Goal: Transaction & Acquisition: Purchase product/service

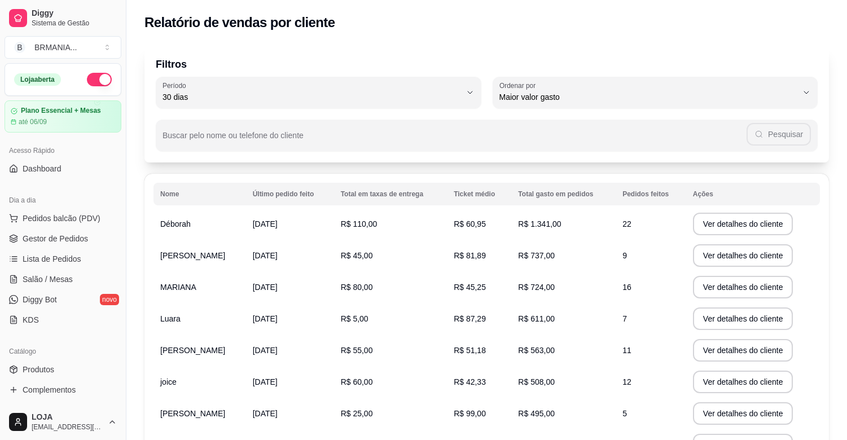
select select "30"
select select "HIGHEST_TOTAL_SPENT_WITH_ORDERS"
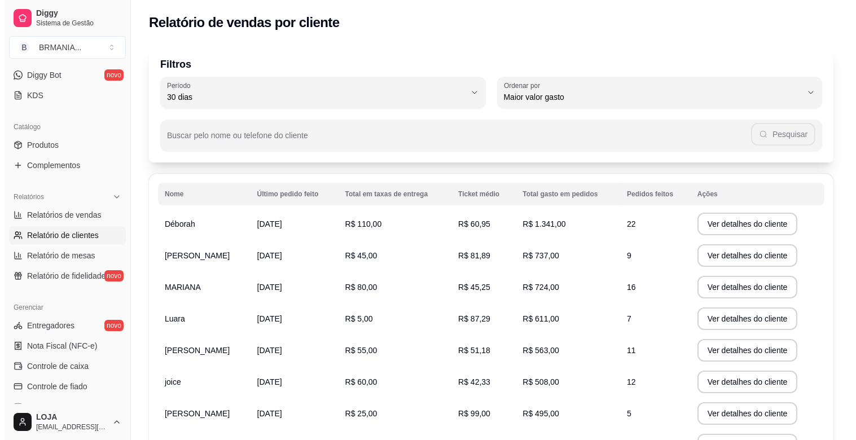
scroll to position [235, 0]
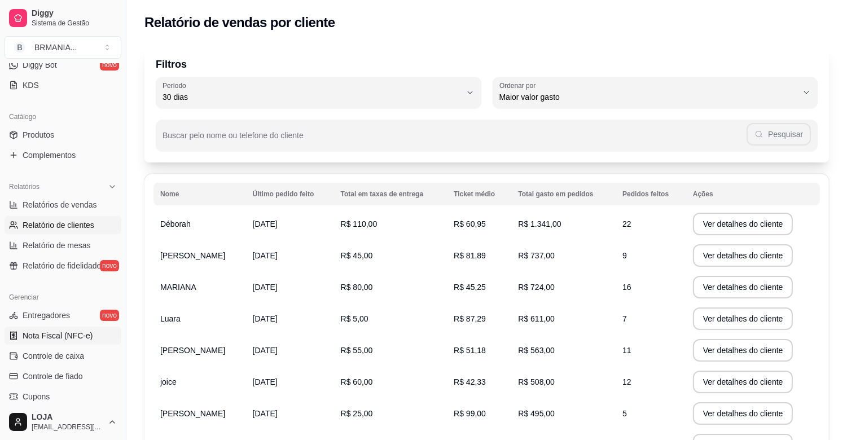
click at [103, 332] on link "Nota Fiscal (NFC-e)" at bounding box center [63, 336] width 117 height 18
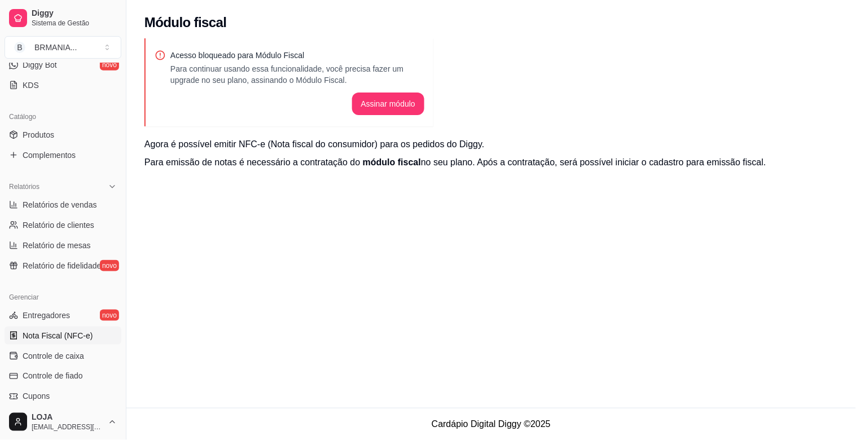
click at [133, 109] on div "Acesso bloqueado para Módulo Fiscal Para continuar usando essa funcionalidade, …" at bounding box center [490, 117] width 729 height 158
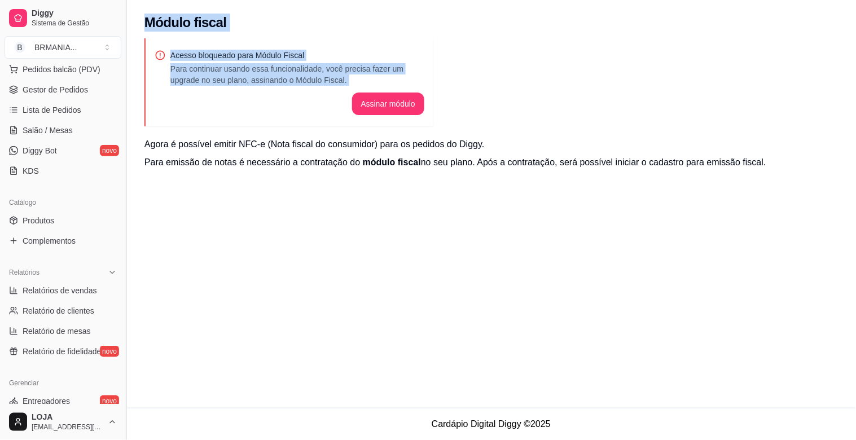
drag, startPoint x: 133, startPoint y: 134, endPoint x: 122, endPoint y: 53, distance: 81.9
click at [122, 46] on div "Diggy Sistema de Gestão B BRMANIA ... Loja aberta Plano Essencial + Mesas até 0…" at bounding box center [428, 220] width 856 height 440
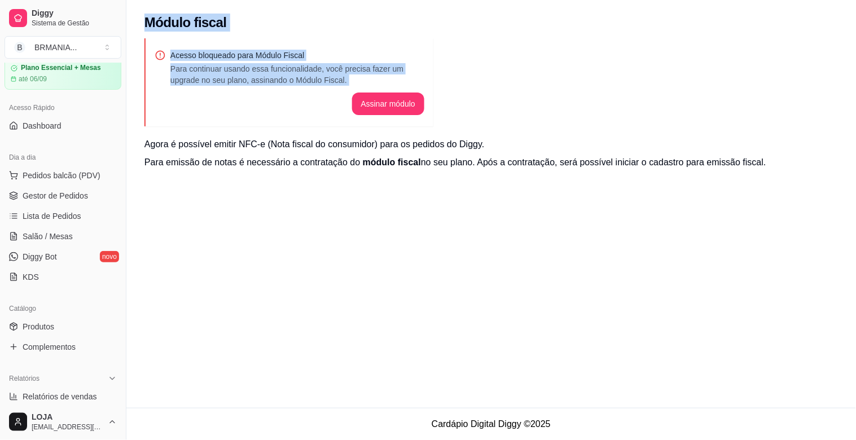
scroll to position [0, 0]
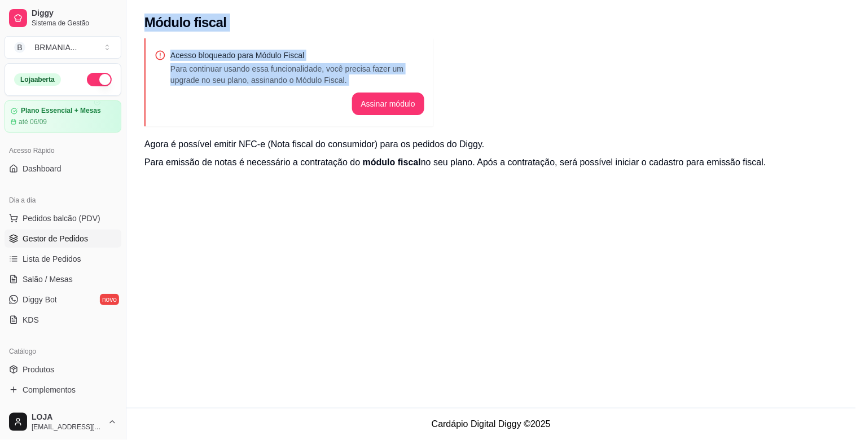
click at [71, 241] on span "Gestor de Pedidos" at bounding box center [55, 238] width 65 height 11
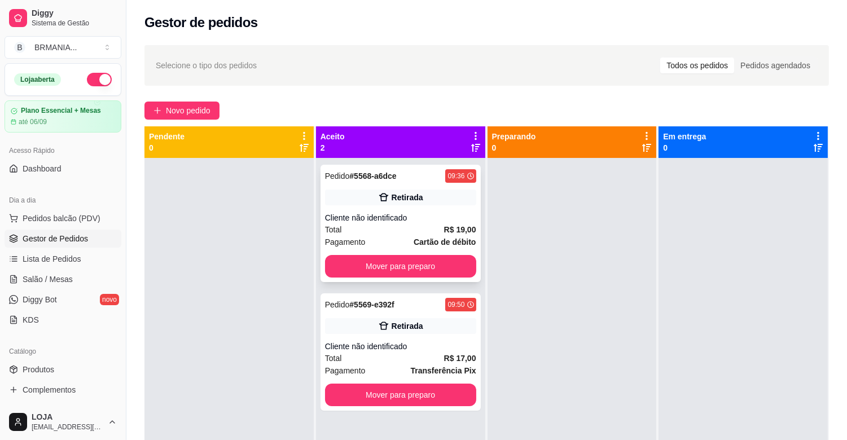
click at [390, 217] on div "Cliente não identificado" at bounding box center [400, 217] width 151 height 11
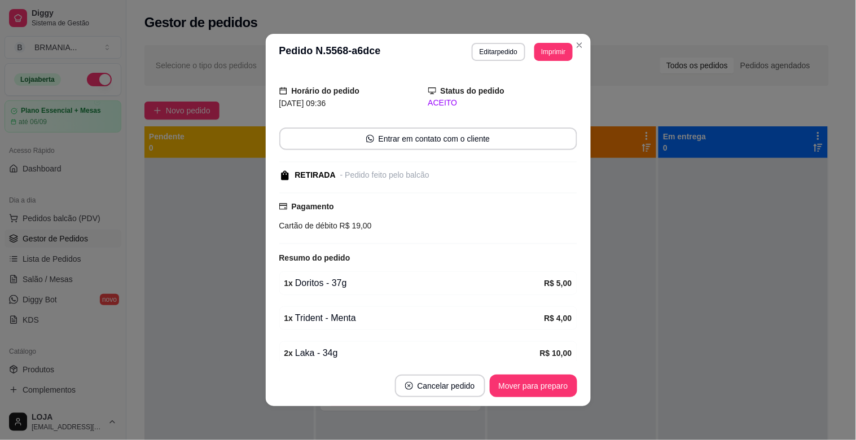
scroll to position [76, 0]
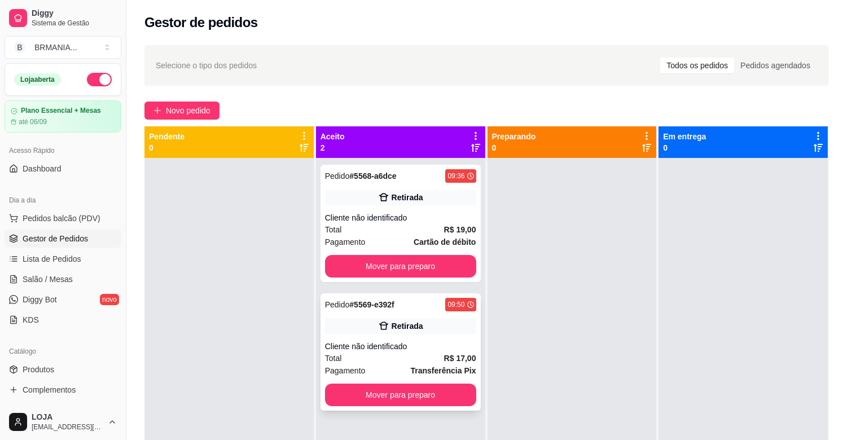
click at [421, 351] on div "Cliente não identificado" at bounding box center [400, 346] width 151 height 11
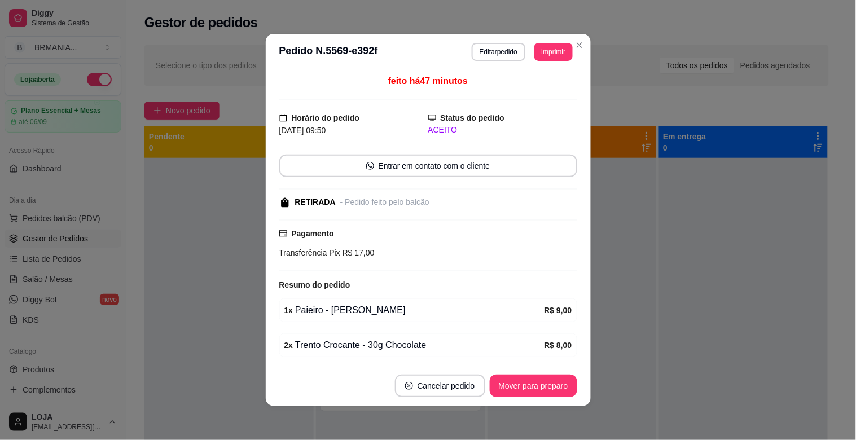
scroll to position [41, 0]
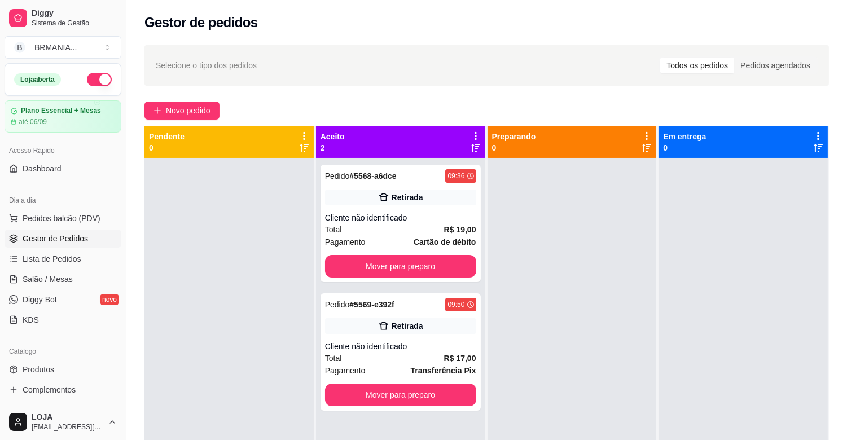
click at [87, 80] on button "button" at bounding box center [99, 80] width 25 height 14
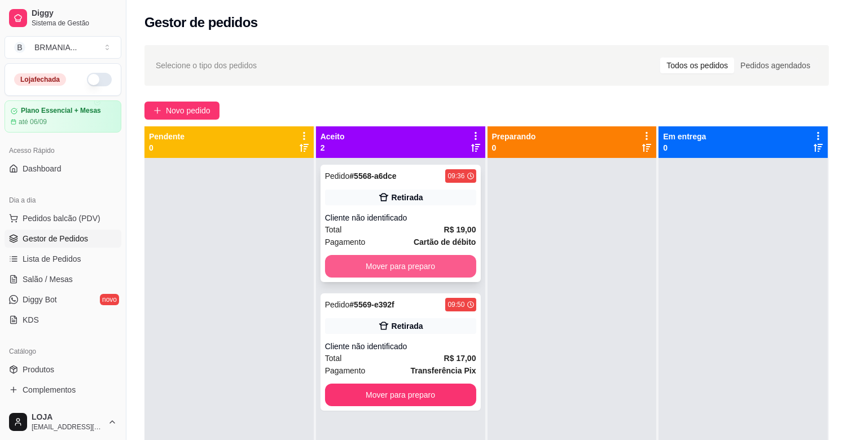
click at [422, 275] on button "Mover para preparo" at bounding box center [400, 266] width 151 height 23
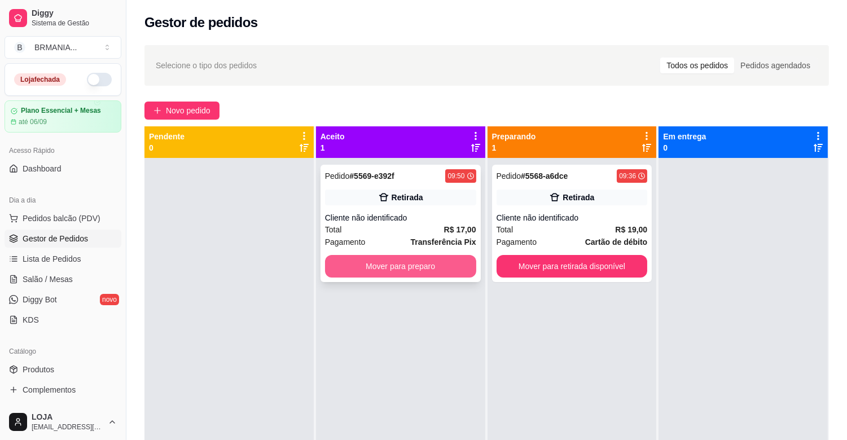
click at [429, 267] on button "Mover para preparo" at bounding box center [400, 266] width 151 height 23
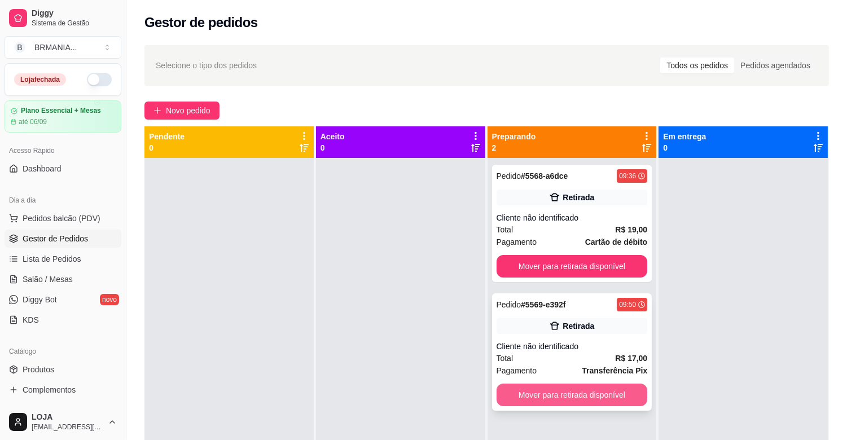
click at [612, 392] on button "Mover para retirada disponível" at bounding box center [571, 395] width 151 height 23
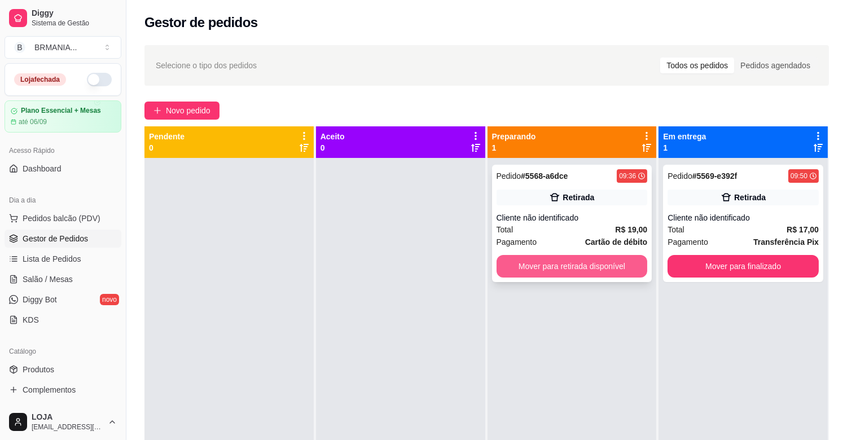
click at [594, 259] on button "Mover para retirada disponível" at bounding box center [571, 266] width 151 height 23
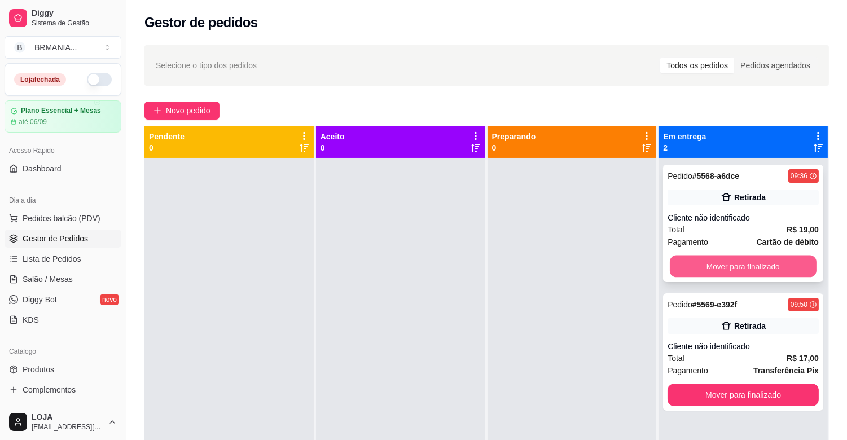
click at [689, 258] on button "Mover para finalizado" at bounding box center [743, 267] width 147 height 22
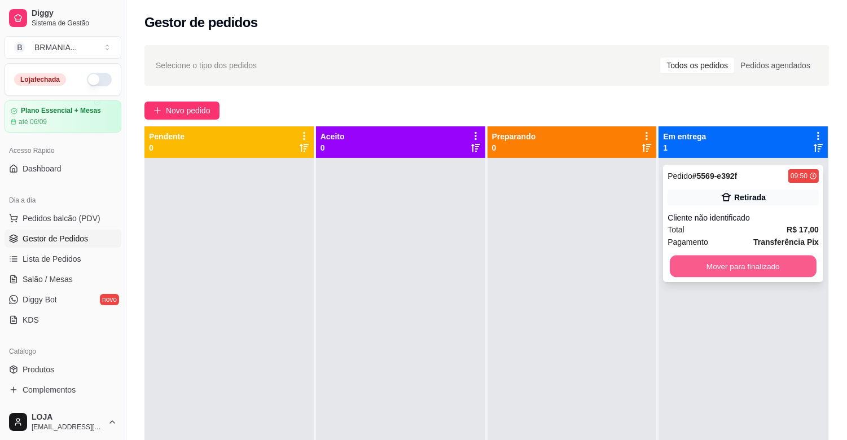
click at [718, 276] on button "Mover para finalizado" at bounding box center [743, 267] width 147 height 22
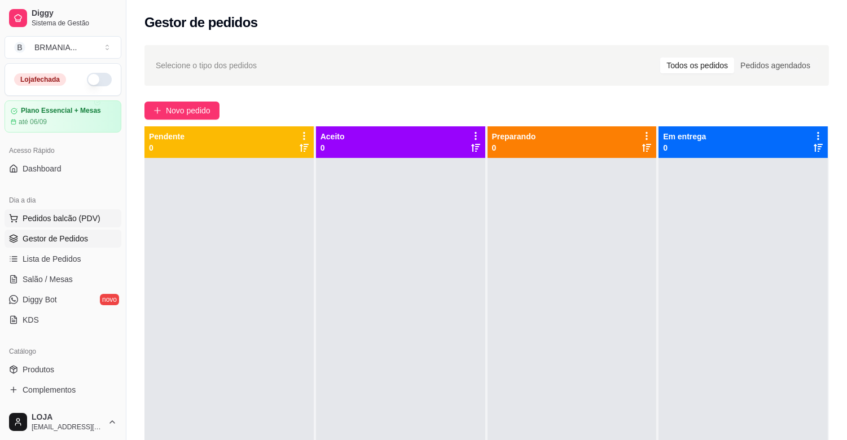
click at [97, 220] on button "Pedidos balcão (PDV)" at bounding box center [63, 218] width 117 height 18
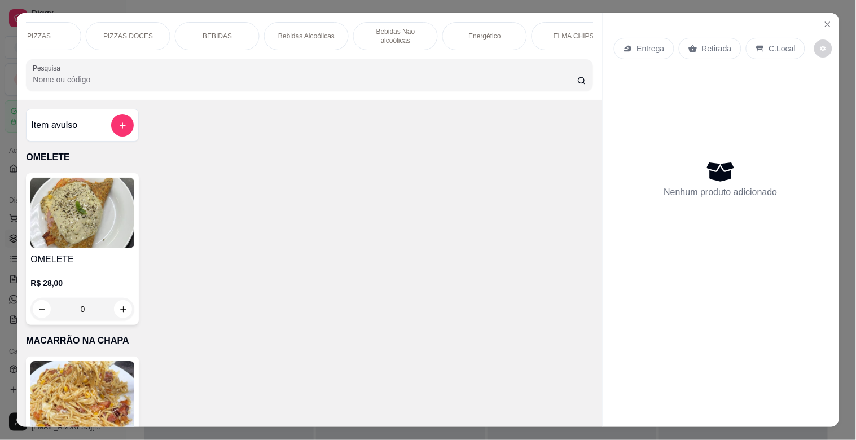
scroll to position [0, 282]
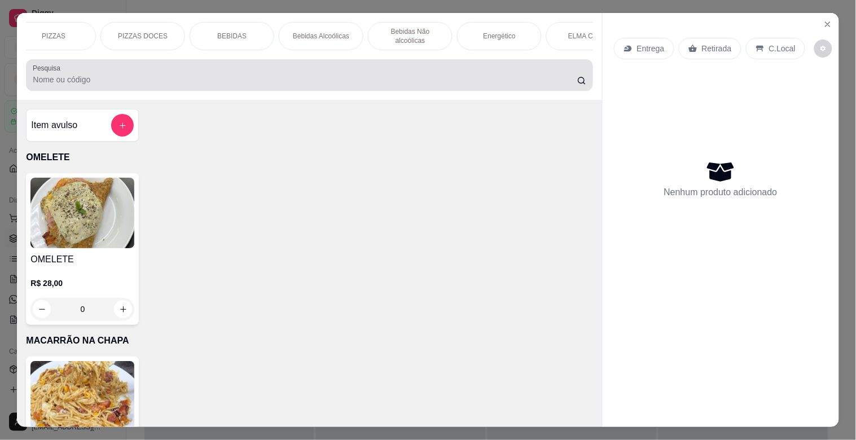
drag, startPoint x: 287, startPoint y: 68, endPoint x: 240, endPoint y: 21, distance: 65.8
click at [253, 37] on div "OMELETE MACARRÃO NA CHAPA SANDUICHES PIZZAS PIZZAS DOCES BEBIDAS Bebidas Alcoól…" at bounding box center [309, 56] width 584 height 87
click at [236, 22] on div "BEBIDAS" at bounding box center [232, 36] width 85 height 28
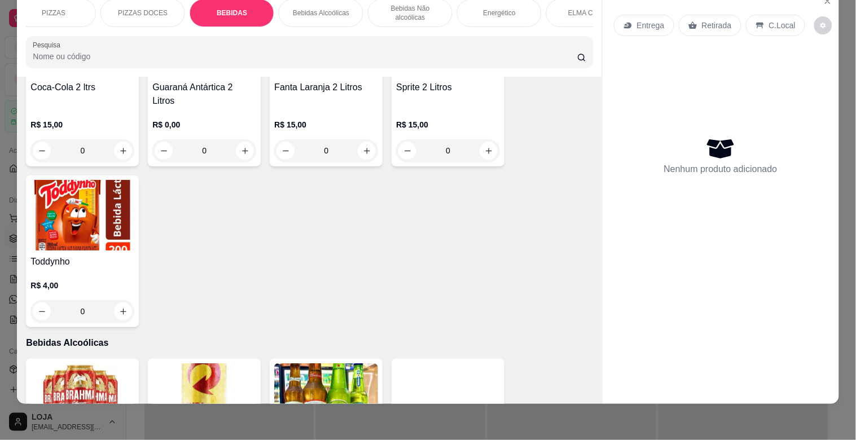
scroll to position [2277, 0]
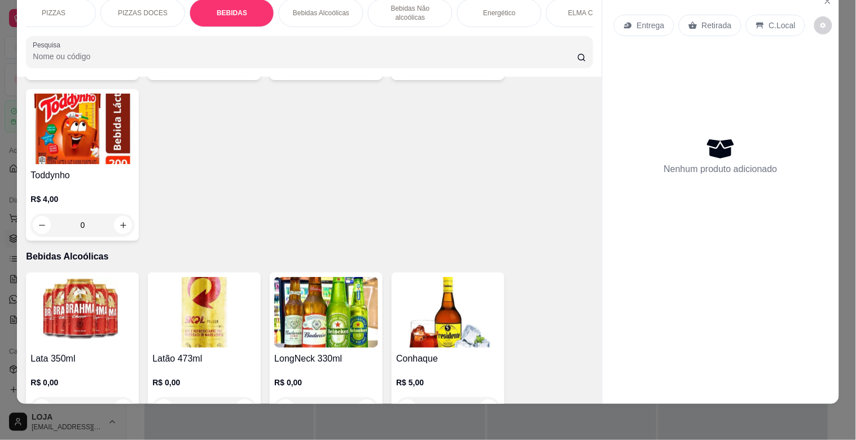
click at [602, 194] on div "Entrega Retirada C.Local Nenhum produto adicionado" at bounding box center [720, 197] width 237 height 414
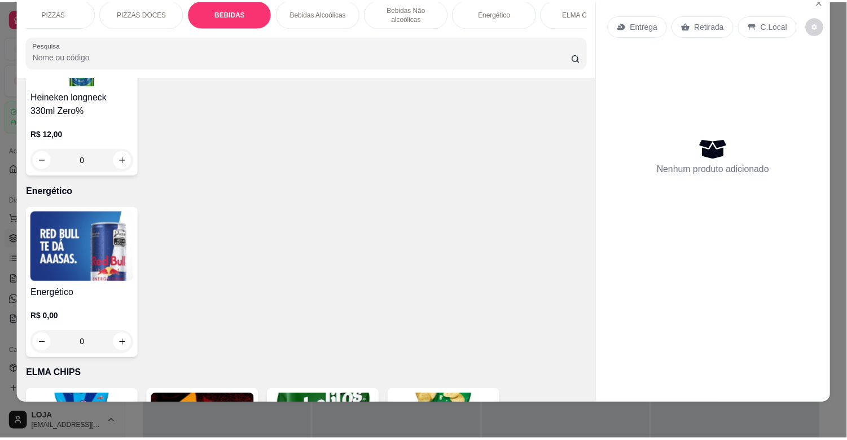
scroll to position [2912, 0]
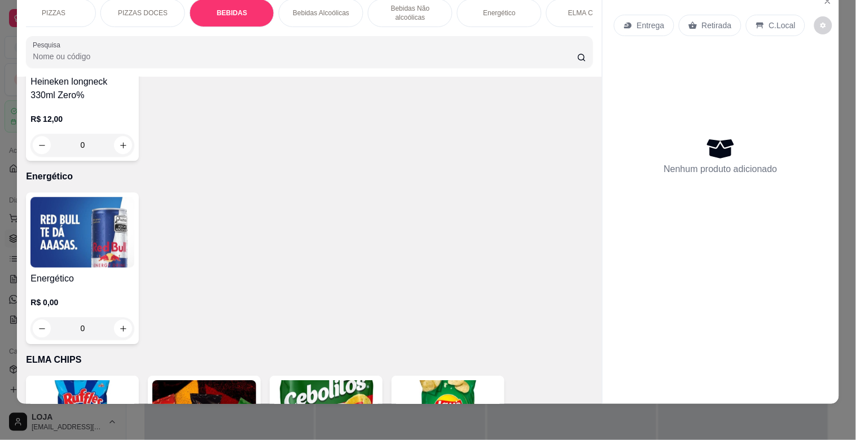
click at [39, 236] on img at bounding box center [82, 232] width 104 height 71
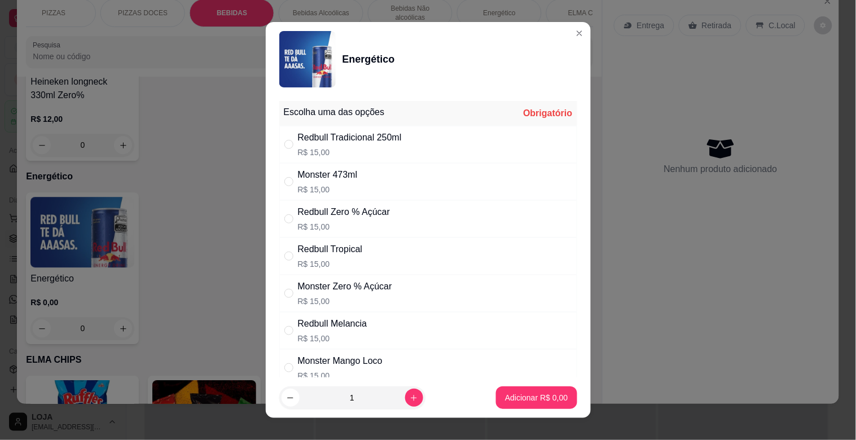
click at [397, 188] on div "Monster 473ml R$ 15,00" at bounding box center [428, 181] width 298 height 37
radio input "true"
click at [531, 398] on p "Adicionar R$ 15,00" at bounding box center [534, 397] width 65 height 11
type input "1"
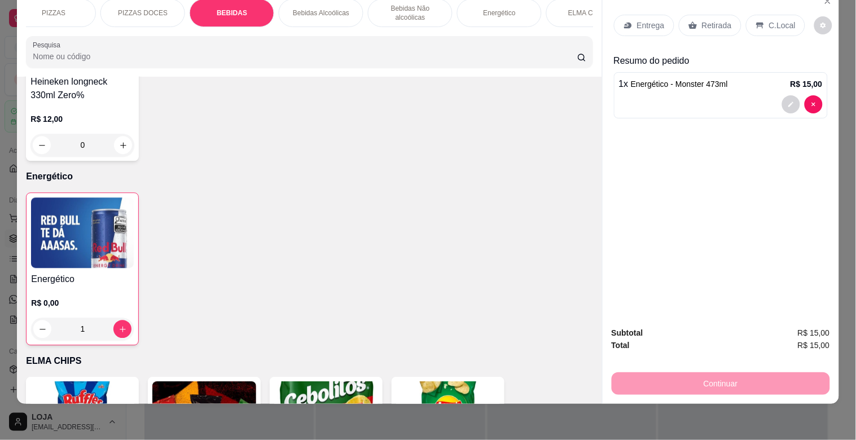
click at [694, 15] on div "Retirada" at bounding box center [710, 25] width 63 height 21
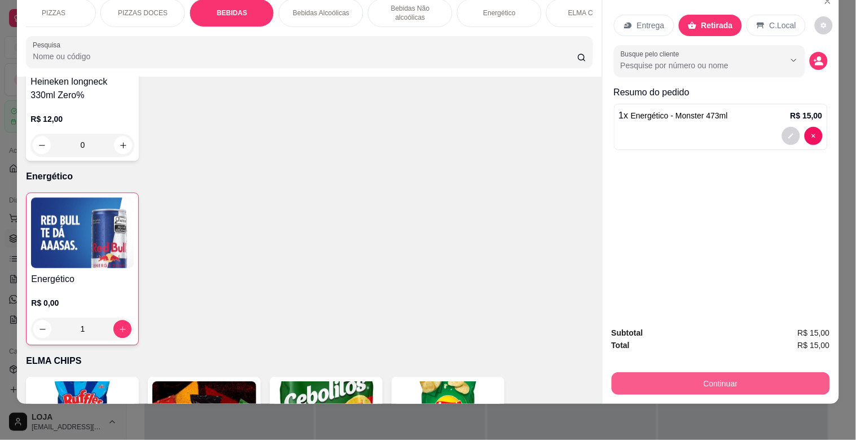
click at [680, 379] on button "Continuar" at bounding box center [721, 383] width 218 height 23
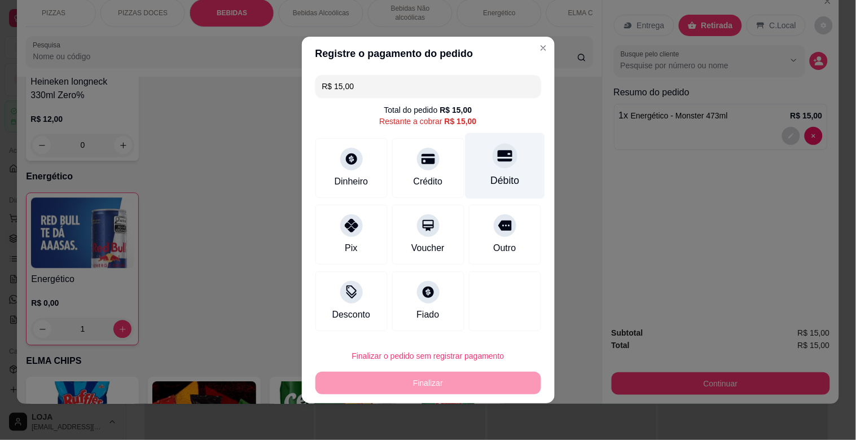
click at [481, 169] on div "Débito" at bounding box center [505, 166] width 80 height 66
type input "R$ 0,00"
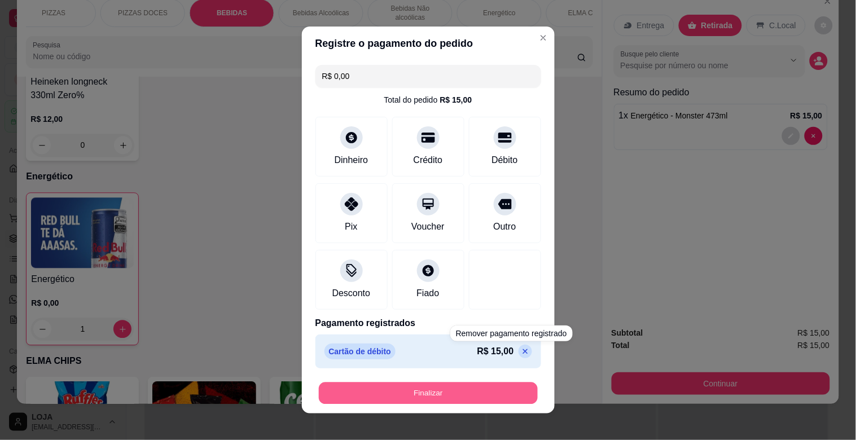
click at [491, 391] on button "Finalizar" at bounding box center [428, 393] width 219 height 22
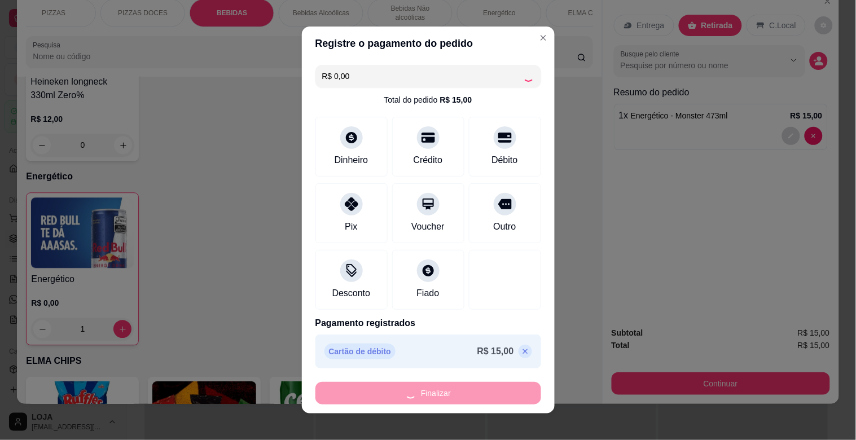
type input "0"
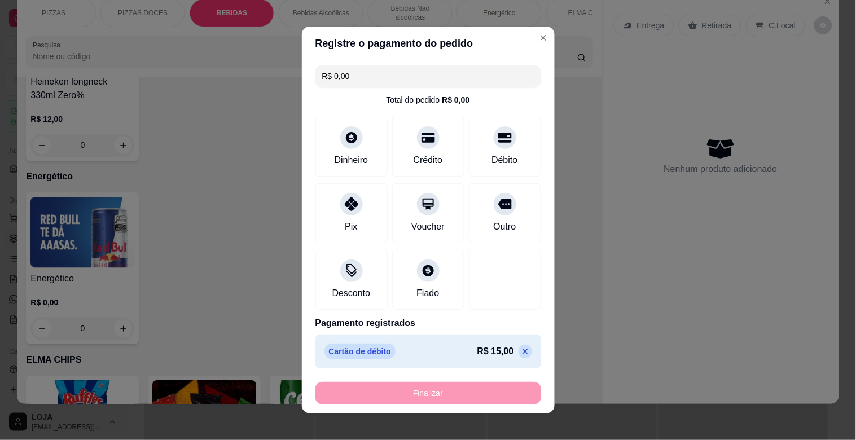
type input "-R$ 15,00"
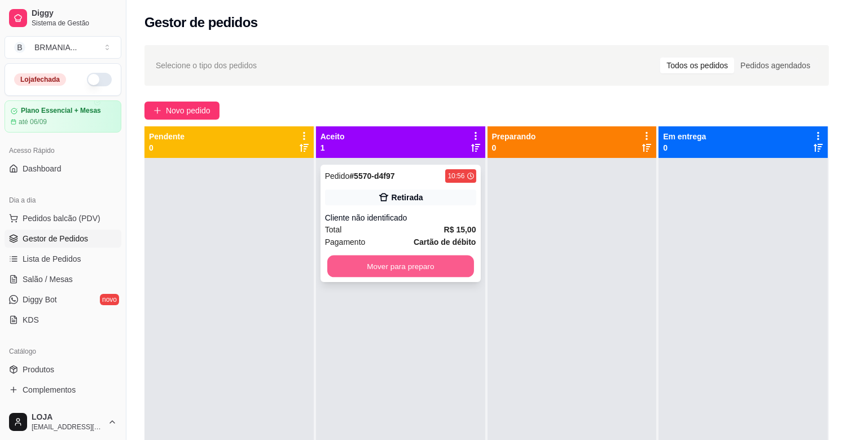
click at [365, 276] on button "Mover para preparo" at bounding box center [400, 267] width 147 height 22
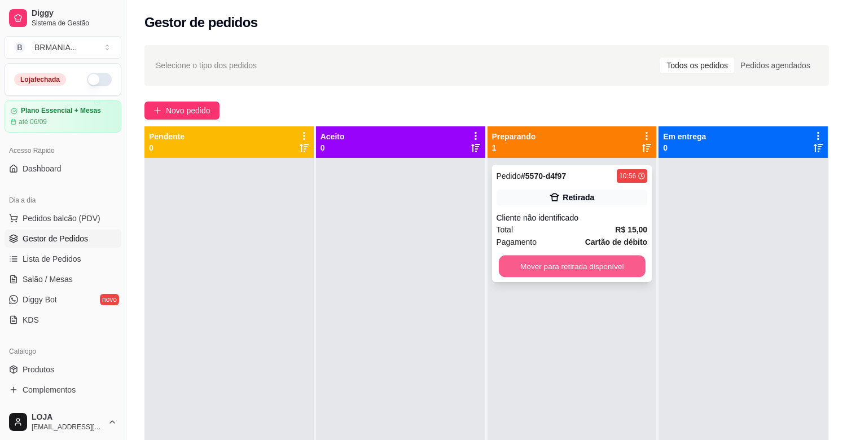
click at [500, 271] on button "Mover para retirada disponível" at bounding box center [572, 267] width 147 height 22
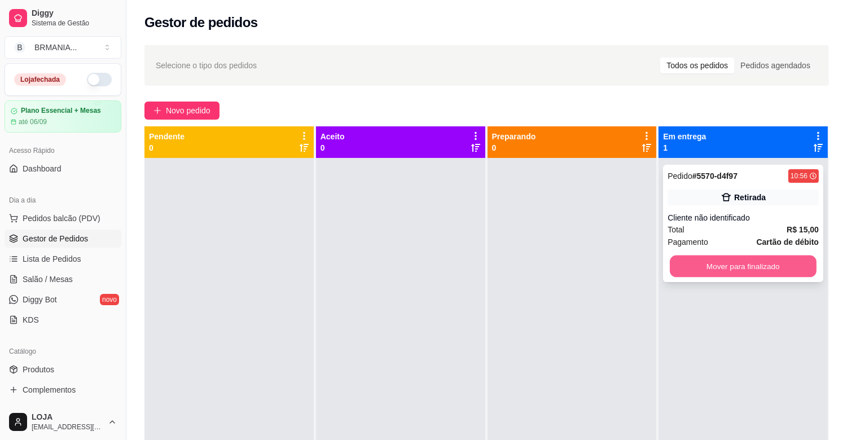
click at [690, 277] on button "Mover para finalizado" at bounding box center [743, 267] width 147 height 22
